Goal: Task Accomplishment & Management: Complete application form

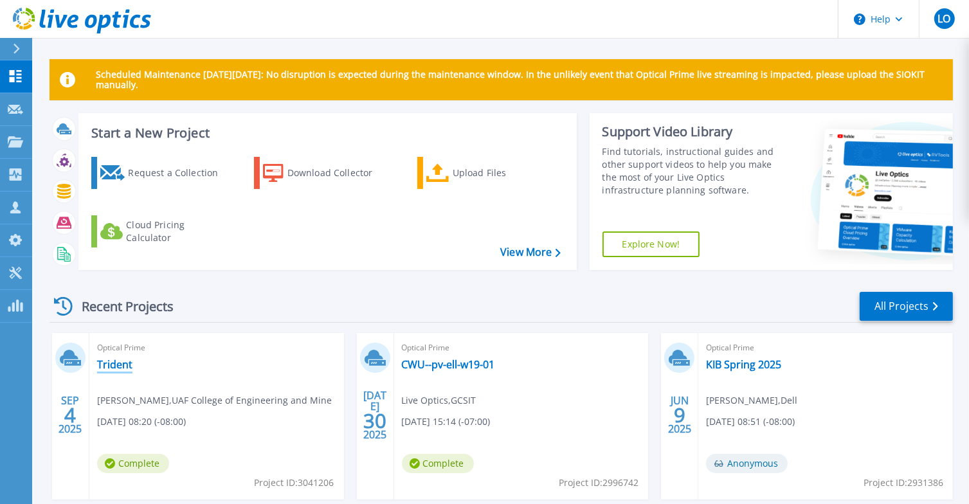
click at [119, 361] on link "Trident" at bounding box center [114, 364] width 35 height 13
click at [24, 120] on link "Request Capture Request Capture" at bounding box center [16, 109] width 32 height 33
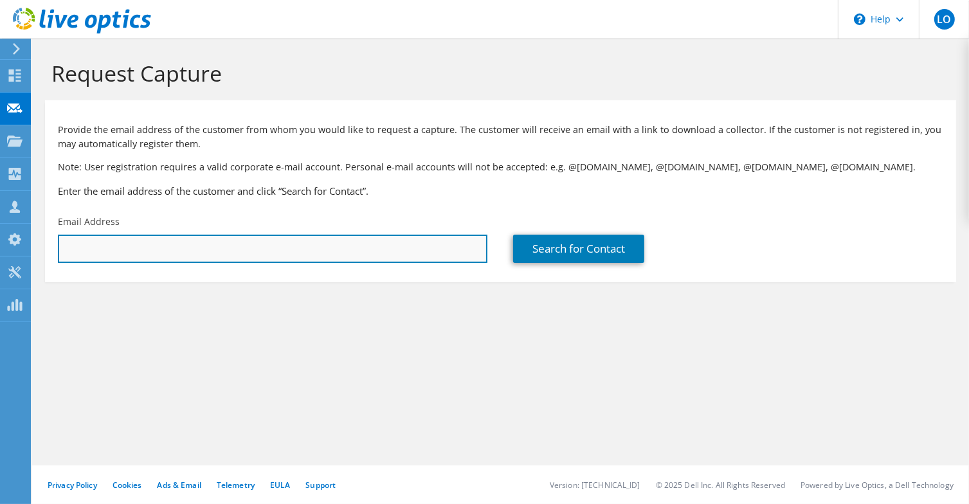
click at [108, 249] on input "text" at bounding box center [273, 249] width 430 height 28
paste input "[EMAIL_ADDRESS][DOMAIN_NAME]"
type input "[EMAIL_ADDRESS][DOMAIN_NAME]"
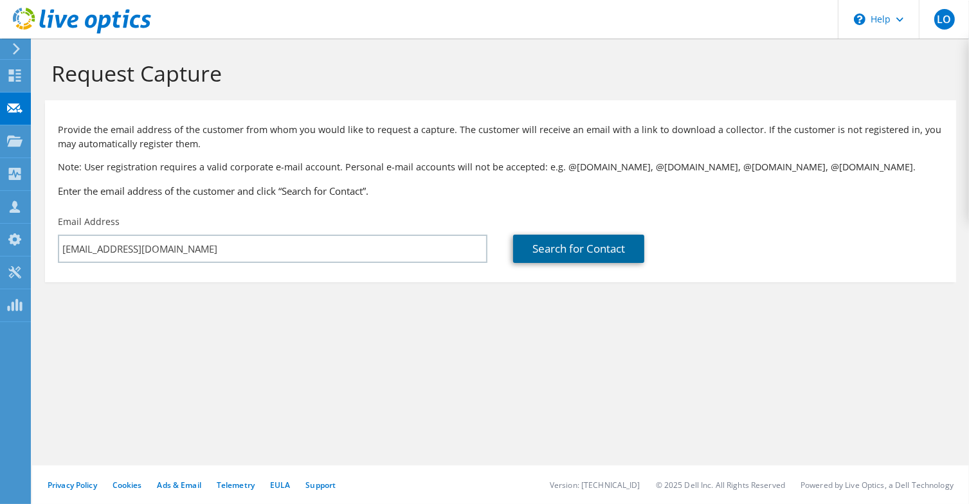
click at [577, 247] on link "Search for Contact" at bounding box center [578, 249] width 131 height 28
type input "COVENANT HOUSE [US_STATE]"
type input "[PERSON_NAME]"
type input "Brown"
type input "[GEOGRAPHIC_DATA]"
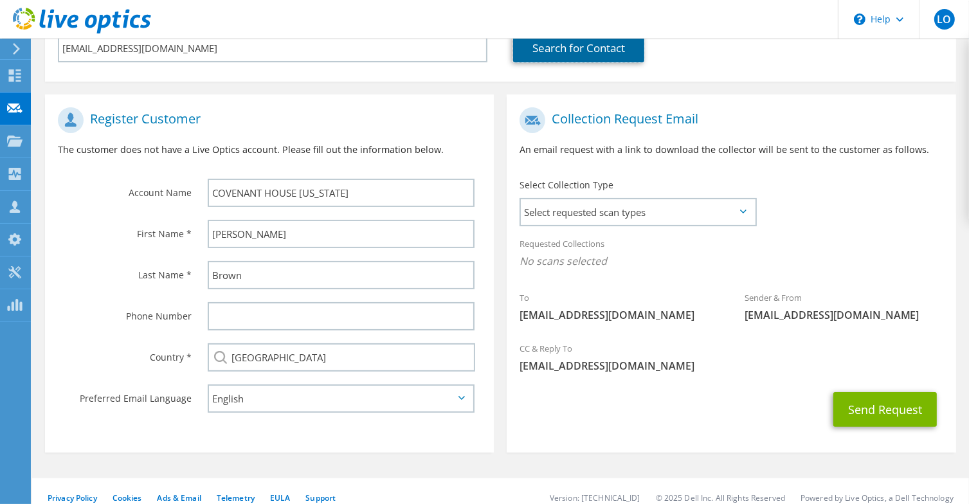
scroll to position [213, 0]
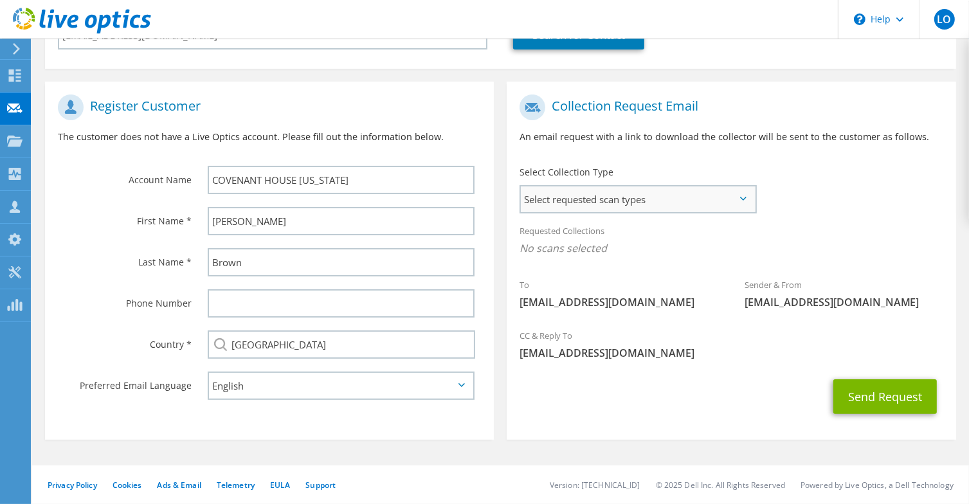
click at [664, 202] on span "Select requested scan types" at bounding box center [638, 199] width 234 height 26
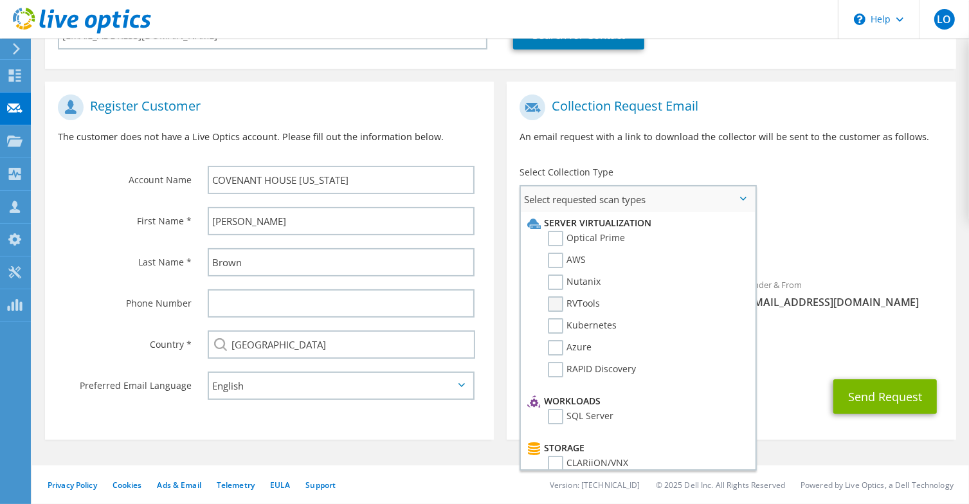
click at [556, 301] on label "RVTools" at bounding box center [574, 303] width 52 height 15
click at [0, 0] on input "RVTools" at bounding box center [0, 0] width 0 height 0
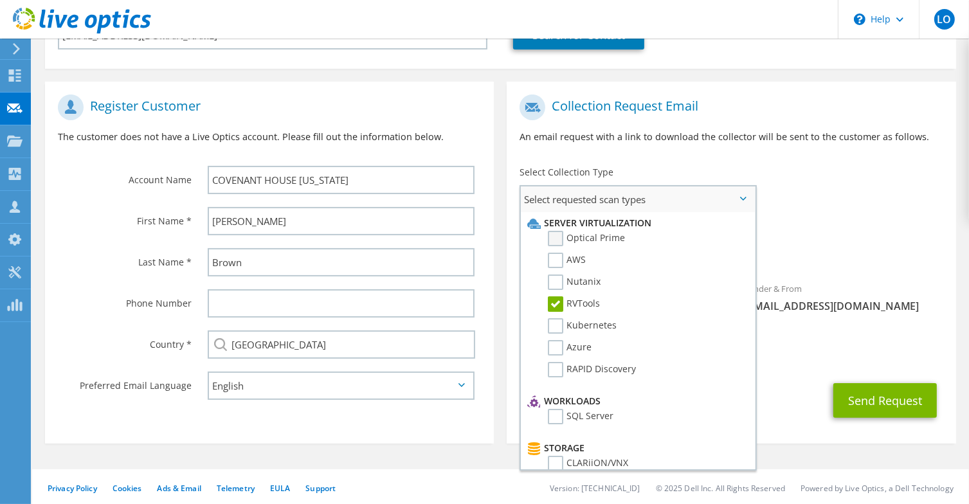
click at [556, 233] on label "Optical Prime" at bounding box center [586, 238] width 77 height 15
click at [0, 0] on input "Optical Prime" at bounding box center [0, 0] width 0 height 0
click at [809, 354] on span "[EMAIL_ADDRESS][DOMAIN_NAME]" at bounding box center [731, 357] width 423 height 14
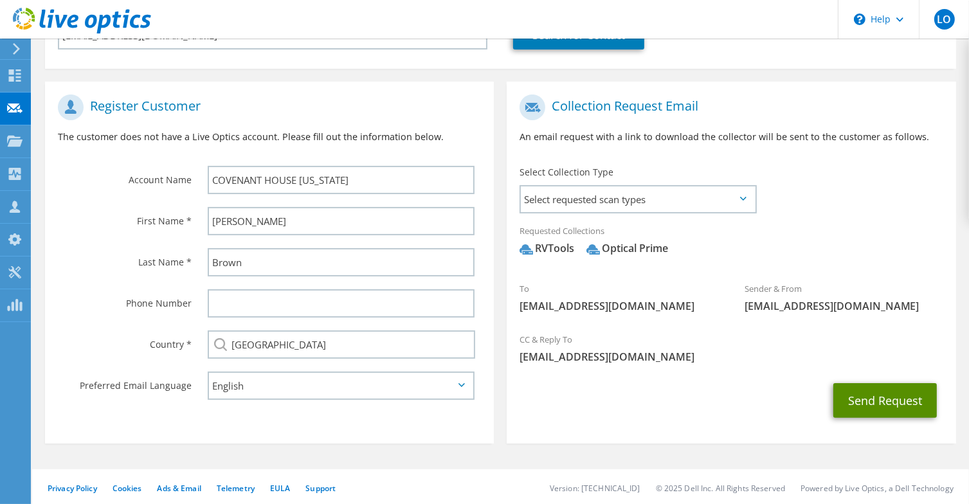
click at [885, 392] on button "Send Request" at bounding box center [885, 400] width 104 height 35
